Goal: Find specific page/section

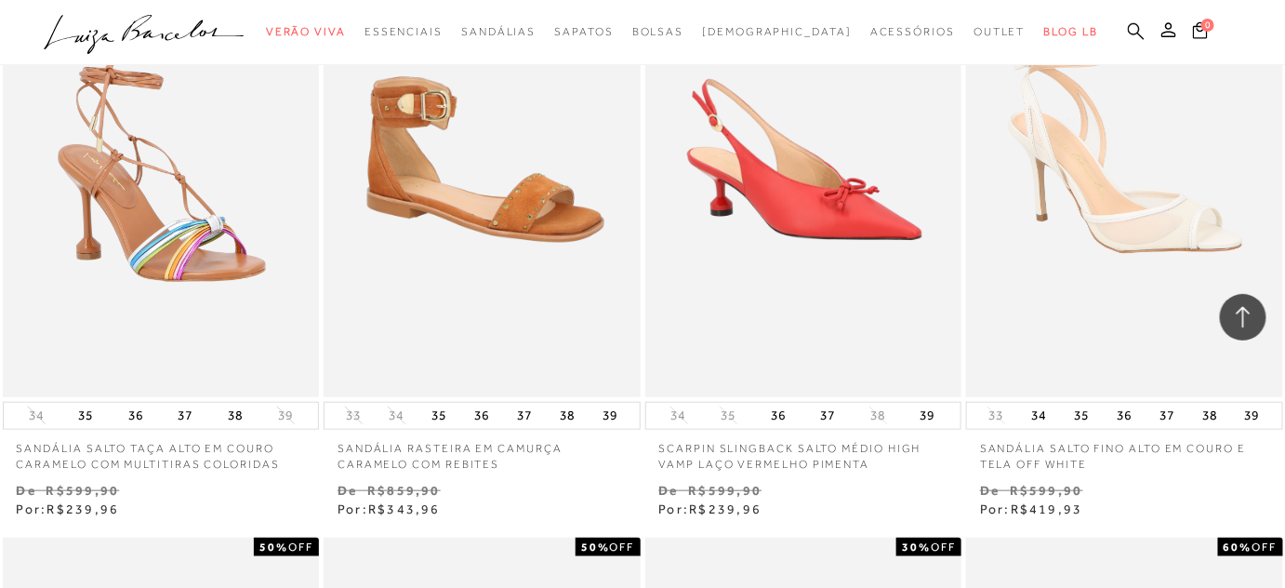
click at [1134, 29] on icon at bounding box center [1136, 31] width 17 height 18
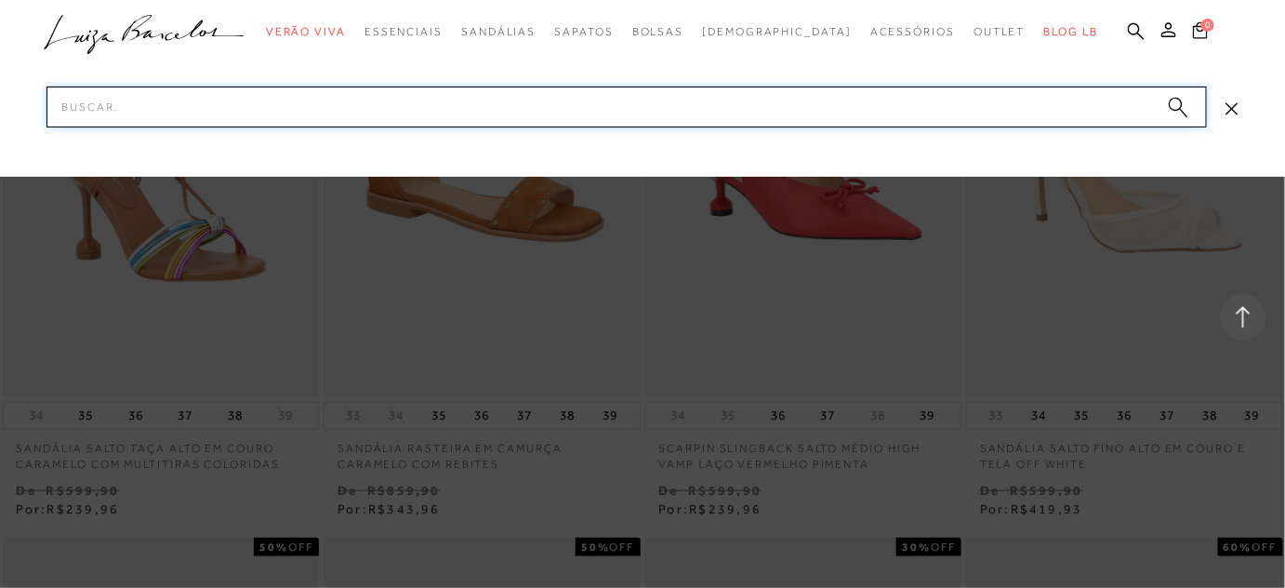
click at [1090, 112] on input "Pesquisar" at bounding box center [626, 106] width 1160 height 41
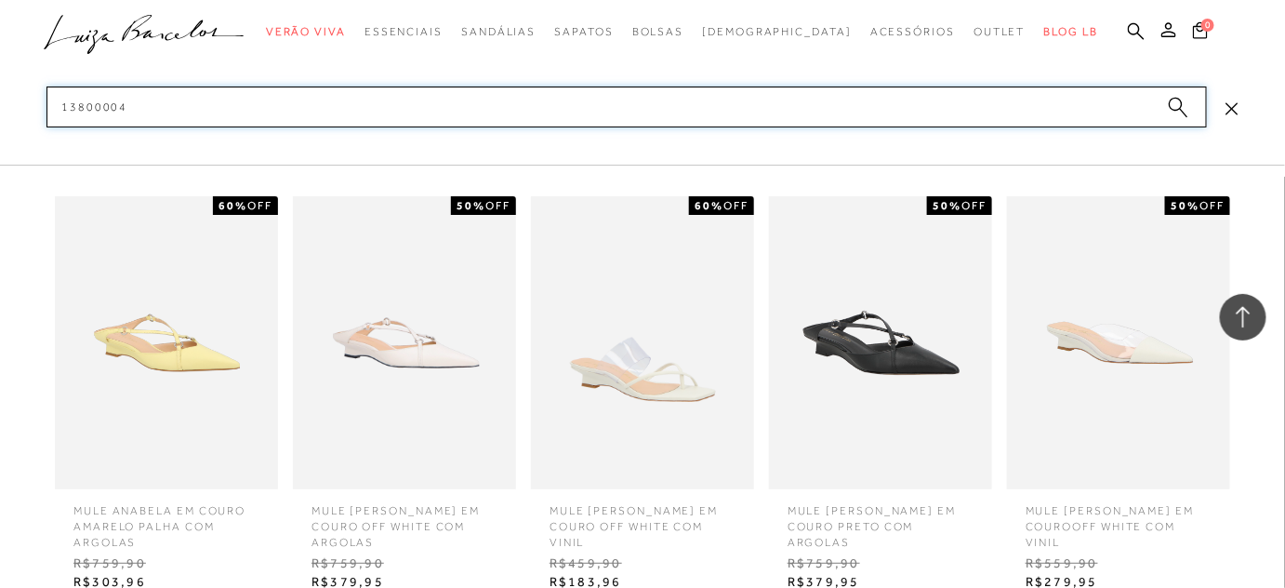
type input "138000044"
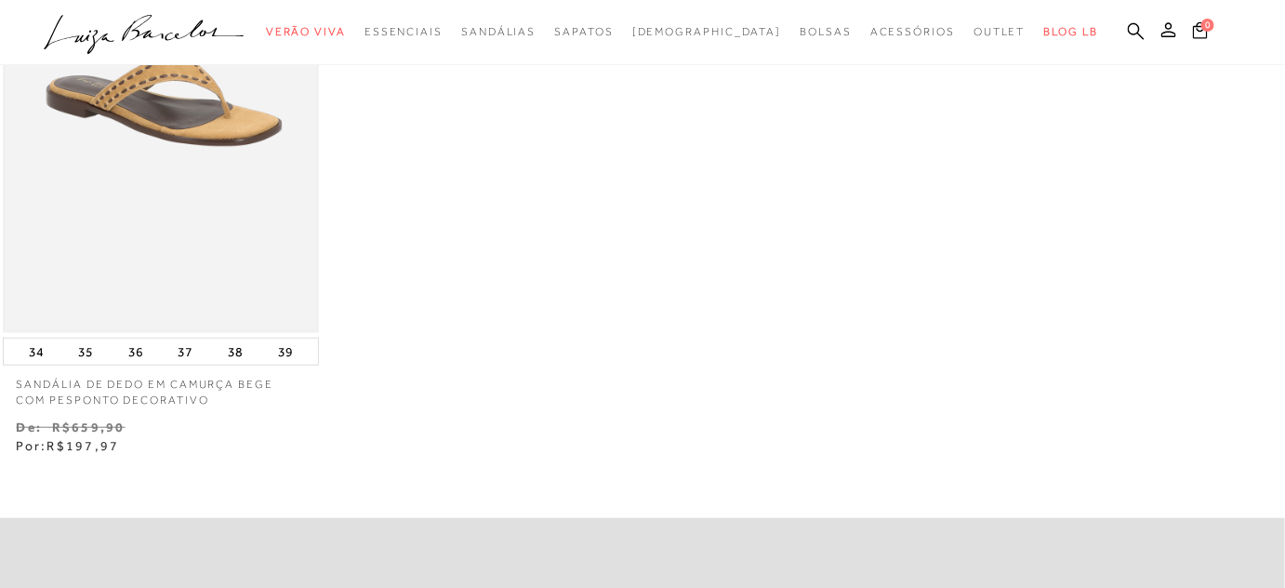
scroll to position [338, 0]
